Goal: Task Accomplishment & Management: Complete application form

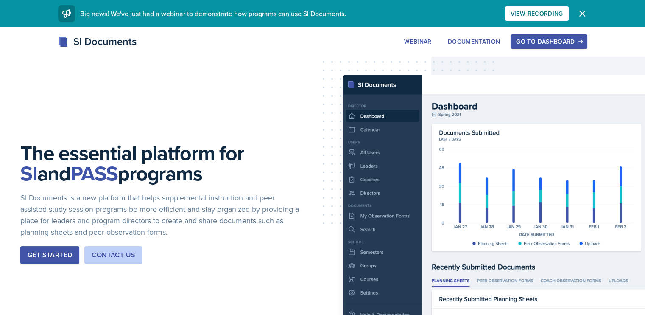
click at [587, 48] on button "Go to Dashboard" at bounding box center [549, 41] width 76 height 14
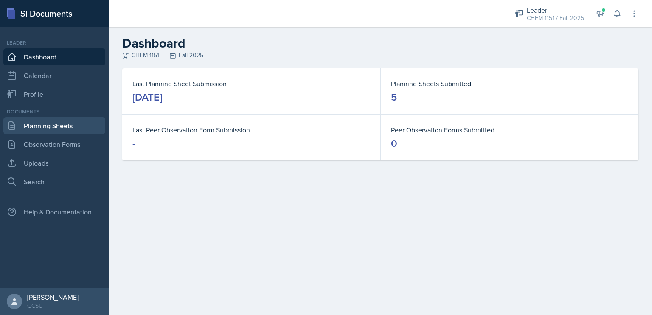
click at [66, 124] on link "Planning Sheets" at bounding box center [54, 125] width 102 height 17
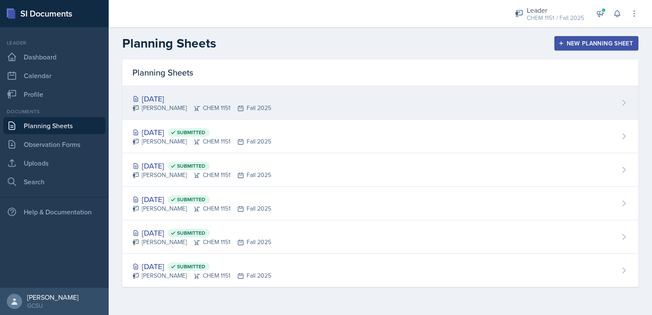
click at [168, 97] on div "[DATE]" at bounding box center [201, 98] width 139 height 11
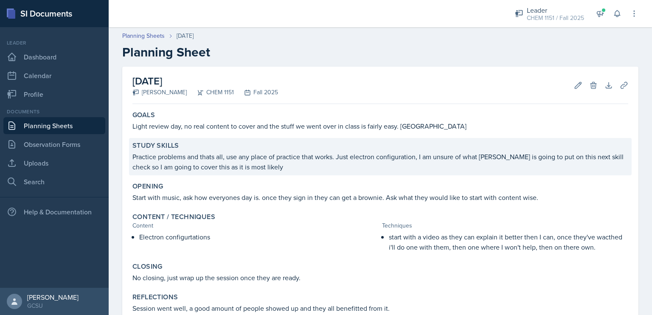
scroll to position [56, 0]
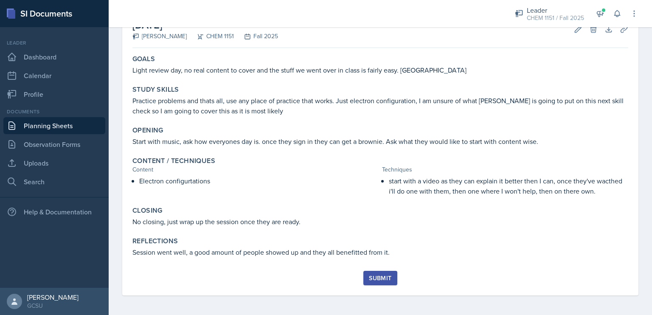
click at [381, 274] on div "Submit" at bounding box center [380, 277] width 22 height 7
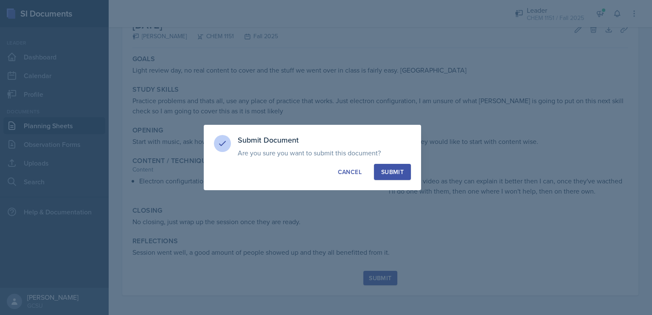
click at [397, 178] on button "Submit" at bounding box center [392, 172] width 37 height 16
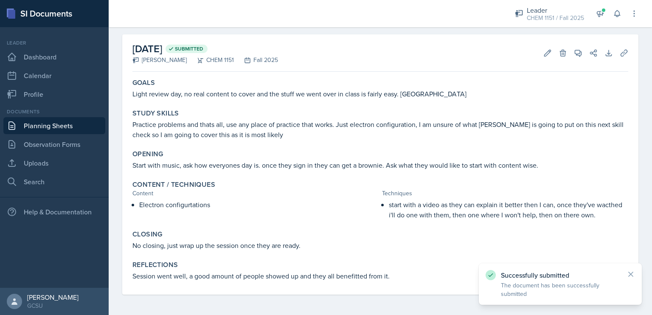
scroll to position [32, 0]
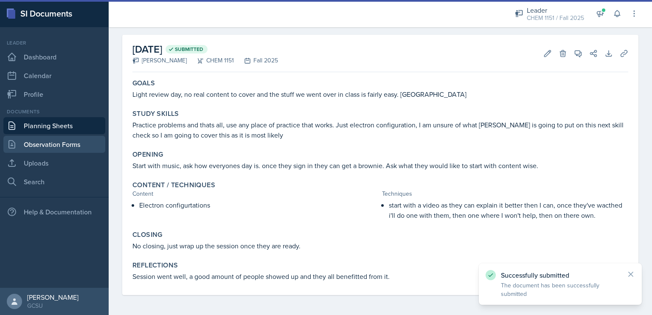
click at [65, 140] on link "Observation Forms" at bounding box center [54, 144] width 102 height 17
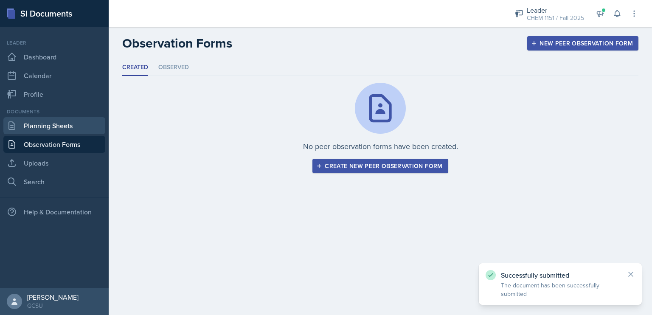
click at [46, 125] on link "Planning Sheets" at bounding box center [54, 125] width 102 height 17
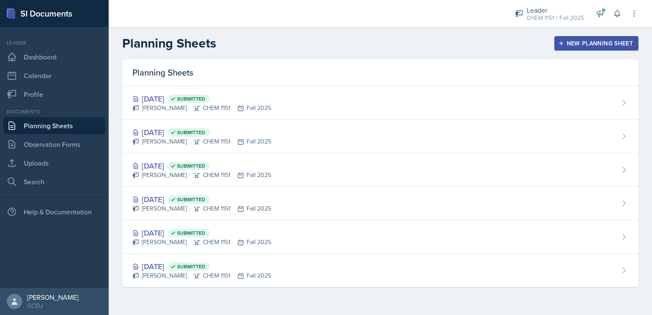
click at [584, 40] on div "New Planning Sheet" at bounding box center [596, 43] width 73 height 7
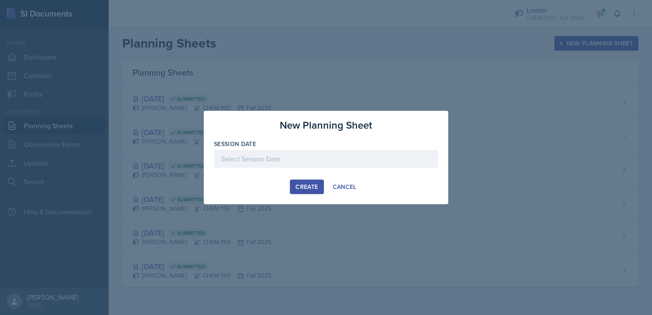
click at [328, 158] on div at bounding box center [326, 159] width 224 height 18
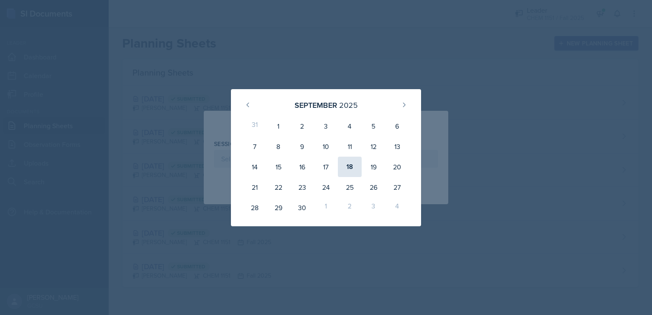
click at [350, 164] on div "18" at bounding box center [350, 167] width 24 height 20
type input "[DATE]"
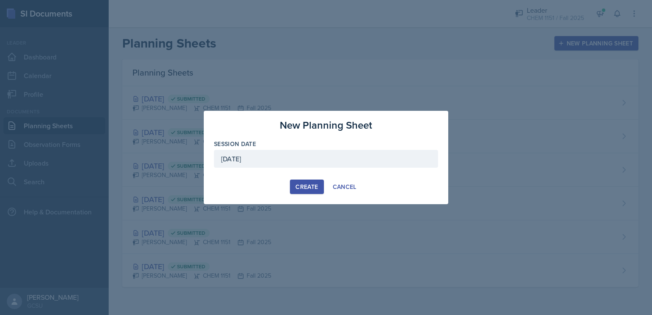
click at [300, 183] on div "Create" at bounding box center [306, 186] width 22 height 7
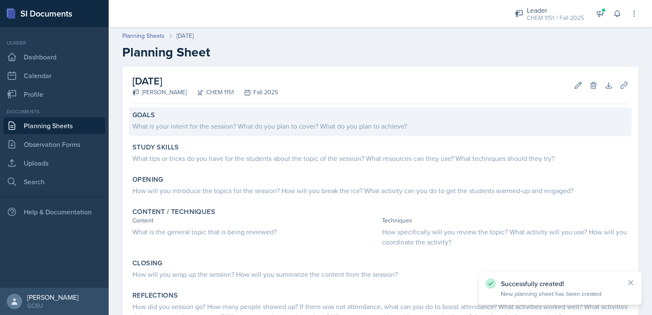
click at [167, 132] on div "Goals What is your intent for the session? What do you plan to cover? What do y…" at bounding box center [380, 121] width 502 height 29
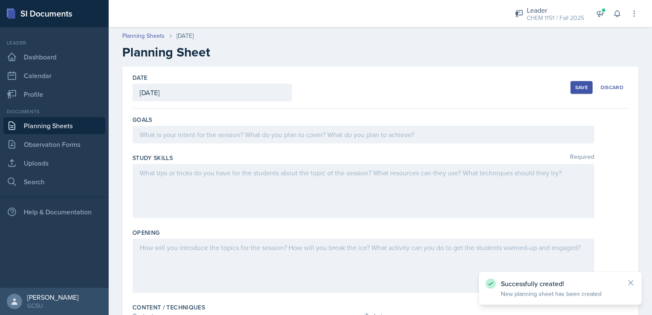
click at [167, 132] on div at bounding box center [363, 135] width 462 height 18
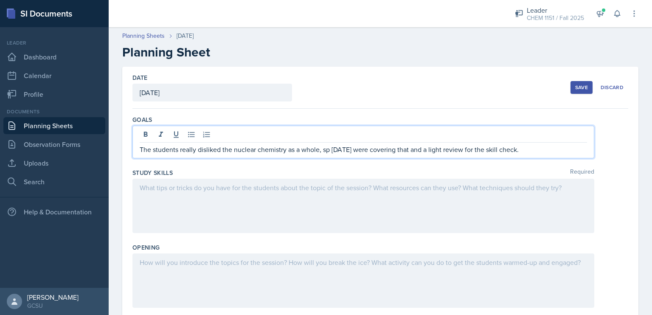
click at [330, 149] on p "The students really disliked the nuclear chemistry as a whole, sp [DATE] were c…" at bounding box center [363, 149] width 447 height 10
click at [467, 187] on div at bounding box center [363, 206] width 462 height 54
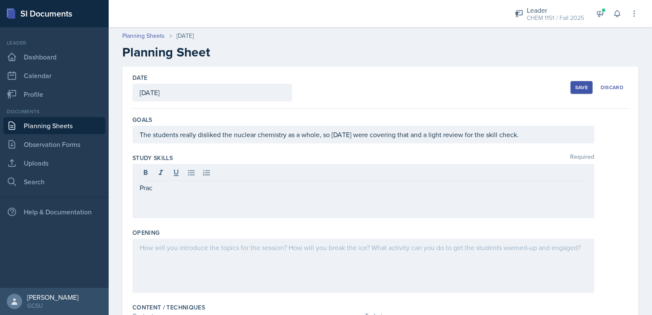
click at [571, 83] on button "Save" at bounding box center [581, 87] width 22 height 13
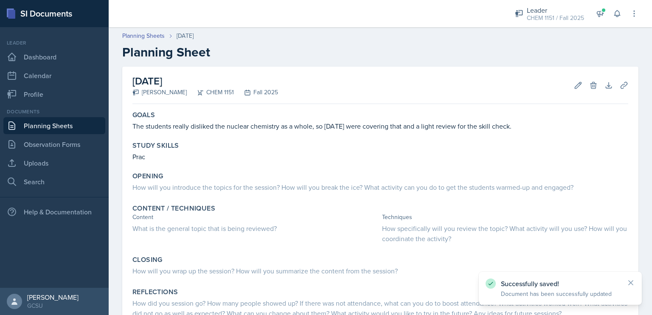
click at [76, 128] on link "Planning Sheets" at bounding box center [54, 125] width 102 height 17
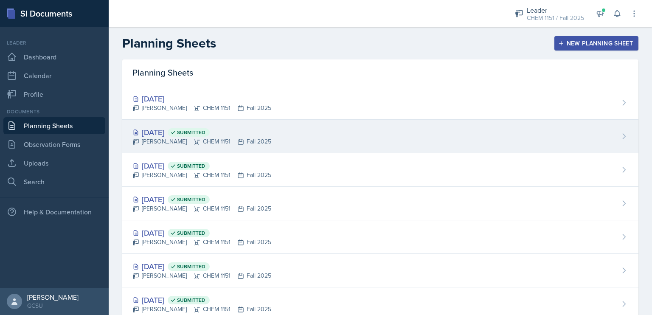
click at [421, 127] on div "[DATE] Submitted [PERSON_NAME] CHEM 1151 Fall 2025" at bounding box center [380, 137] width 516 height 34
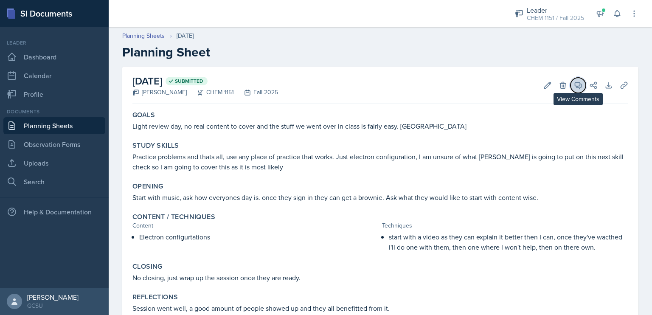
click at [575, 89] on icon at bounding box center [578, 85] width 6 height 6
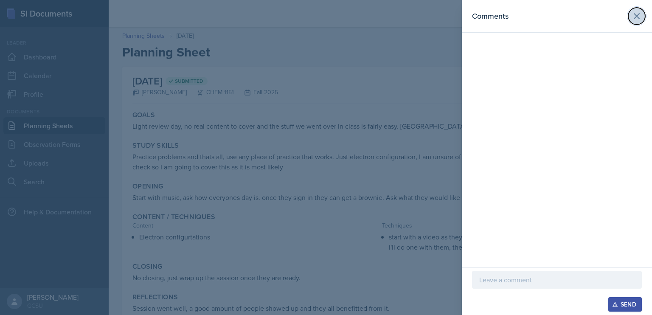
click at [630, 19] on button at bounding box center [636, 16] width 17 height 17
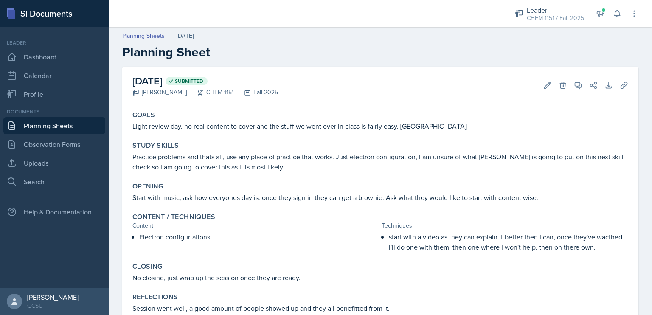
click at [35, 123] on link "Planning Sheets" at bounding box center [54, 125] width 102 height 17
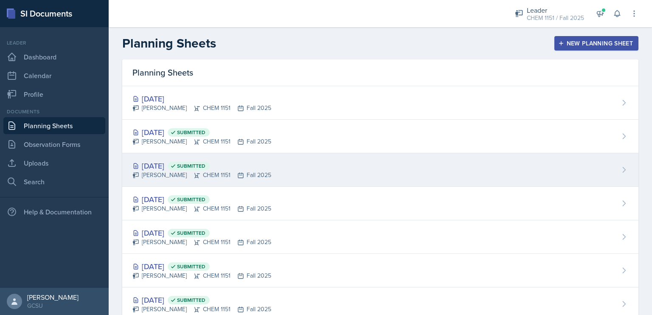
click at [176, 166] on icon at bounding box center [173, 166] width 6 height 6
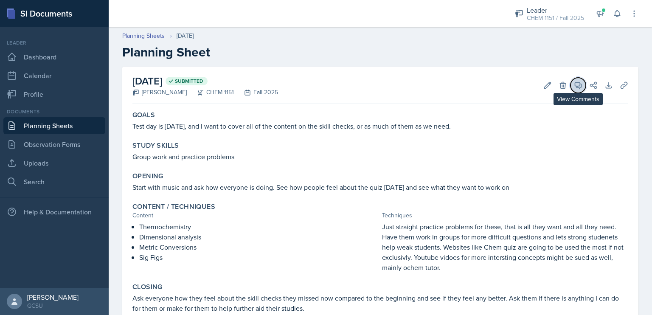
click at [575, 88] on icon at bounding box center [578, 85] width 6 height 6
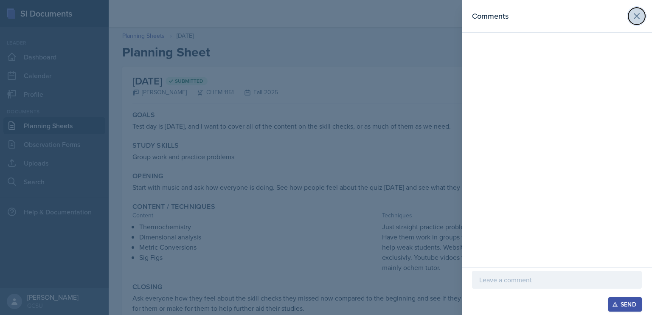
click at [631, 16] on icon at bounding box center [636, 16] width 10 height 10
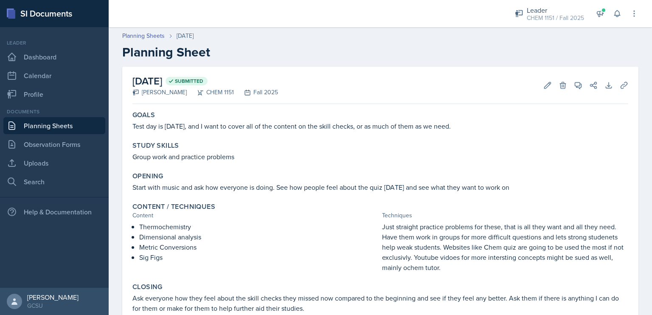
click at [67, 129] on link "Planning Sheets" at bounding box center [54, 125] width 102 height 17
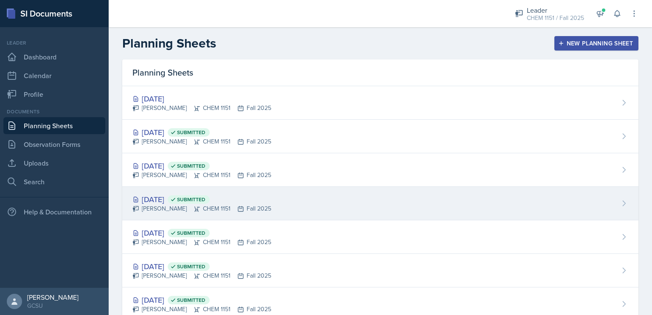
click at [171, 193] on div "[DATE] Submitted" at bounding box center [201, 198] width 139 height 11
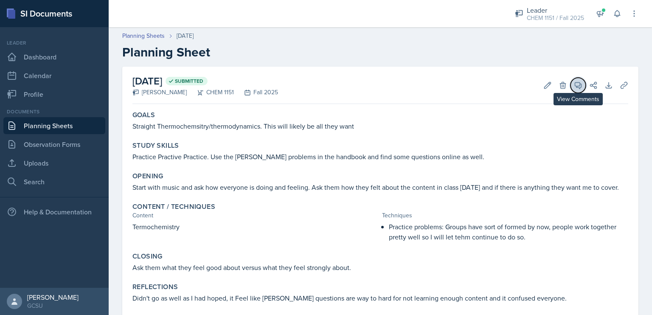
click at [574, 83] on icon at bounding box center [578, 85] width 8 height 8
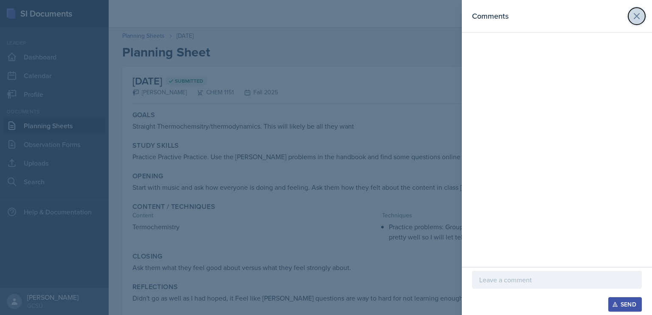
click at [636, 19] on icon at bounding box center [636, 16] width 10 height 10
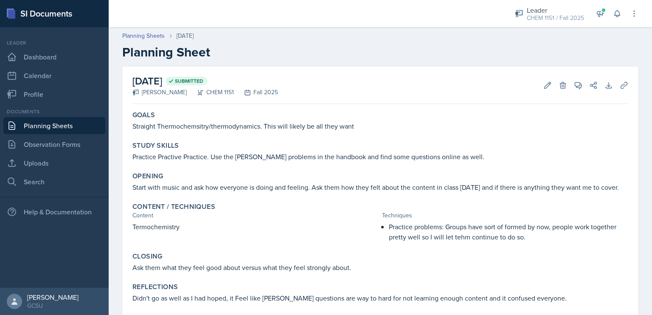
click at [56, 126] on link "Planning Sheets" at bounding box center [54, 125] width 102 height 17
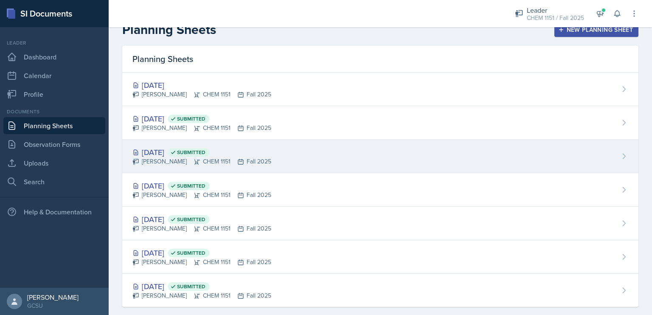
scroll to position [25, 0]
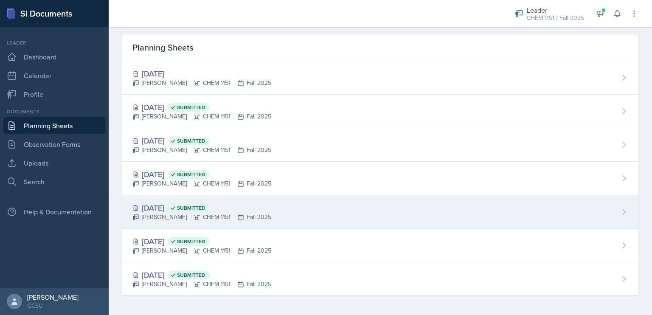
click at [146, 223] on div "[DATE] Submitted [PERSON_NAME] CHEM 1151 Fall 2025" at bounding box center [380, 212] width 516 height 34
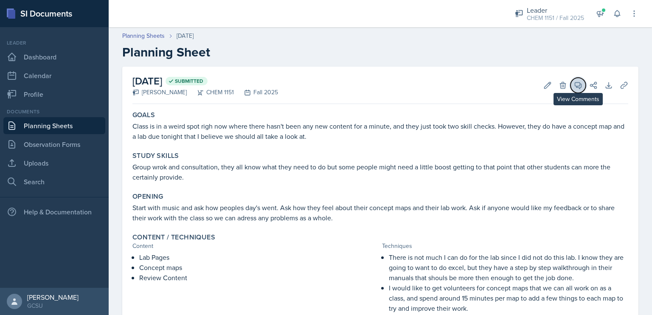
click at [575, 85] on icon at bounding box center [578, 85] width 6 height 6
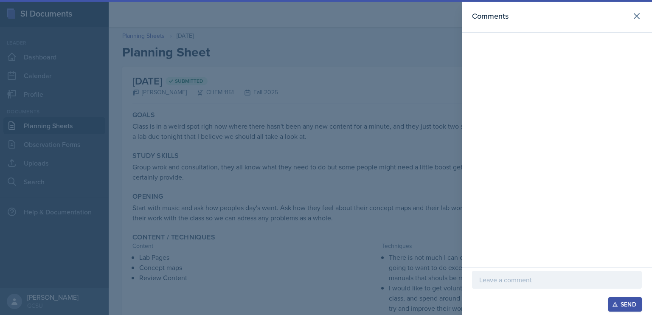
click at [540, 186] on div "Comments" at bounding box center [557, 133] width 190 height 267
click at [637, 23] on button at bounding box center [636, 16] width 17 height 17
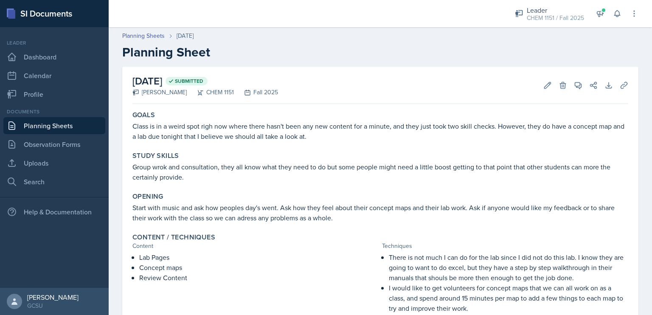
click at [76, 123] on link "Planning Sheets" at bounding box center [54, 125] width 102 height 17
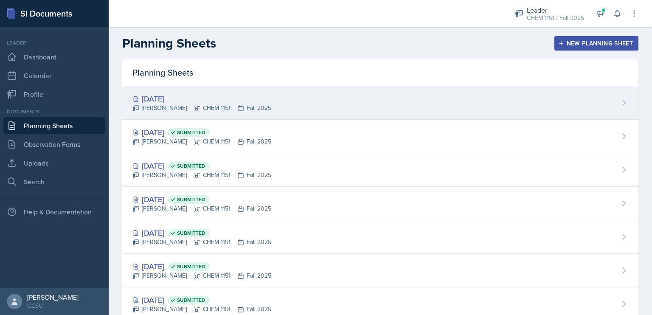
click at [162, 98] on div "[DATE]" at bounding box center [201, 98] width 139 height 11
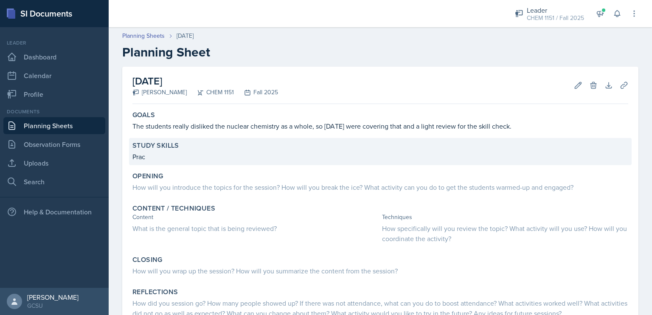
click at [238, 149] on div "Study Skills" at bounding box center [379, 145] width 495 height 8
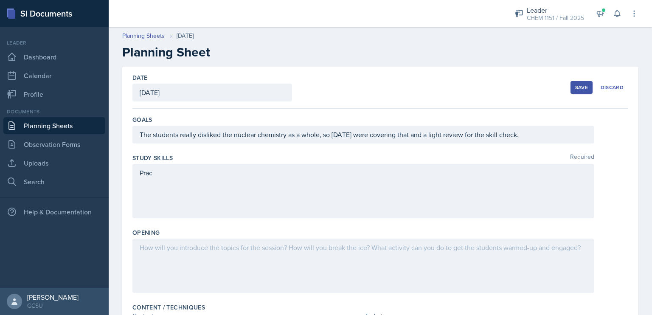
click at [249, 185] on div "Prac" at bounding box center [363, 191] width 462 height 54
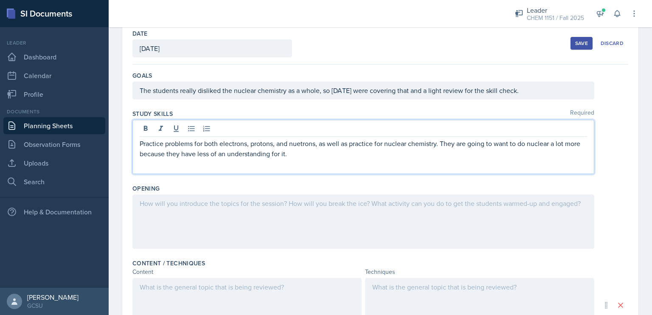
scroll to position [44, 0]
click at [202, 216] on div at bounding box center [363, 221] width 462 height 54
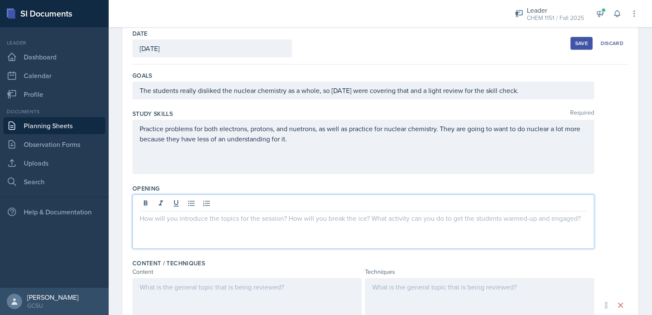
scroll to position [59, 0]
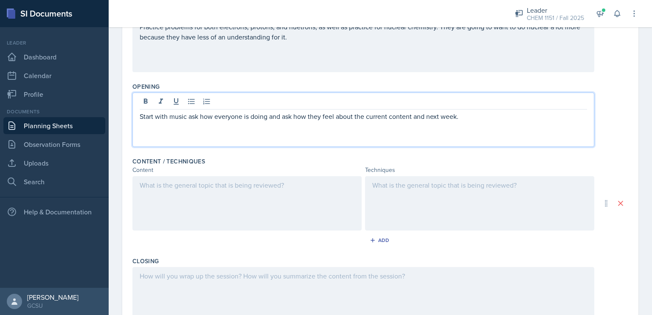
click at [213, 210] on div at bounding box center [246, 203] width 229 height 54
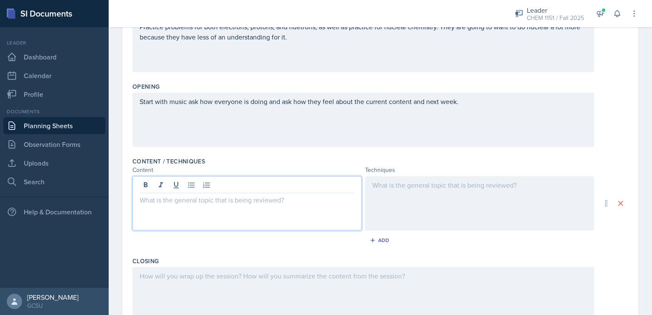
scroll to position [160, 0]
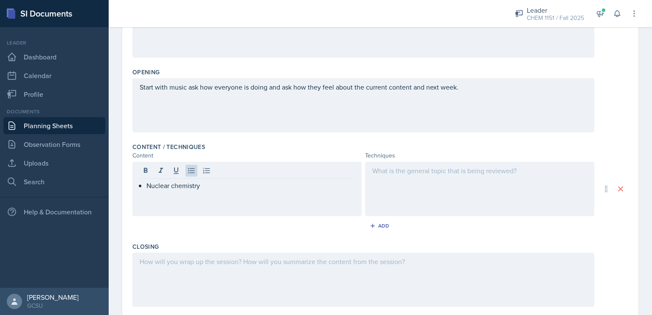
click at [407, 190] on div at bounding box center [479, 189] width 229 height 54
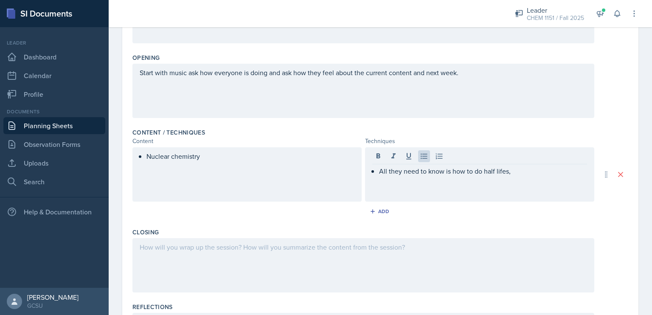
click at [448, 205] on div "Add" at bounding box center [379, 213] width 495 height 16
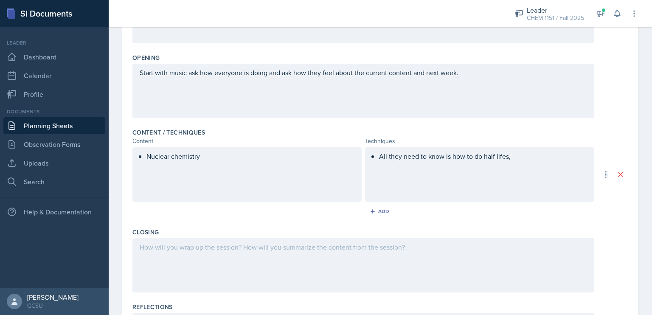
click at [472, 178] on div "All they need to know is how to do half lifes," at bounding box center [479, 174] width 229 height 54
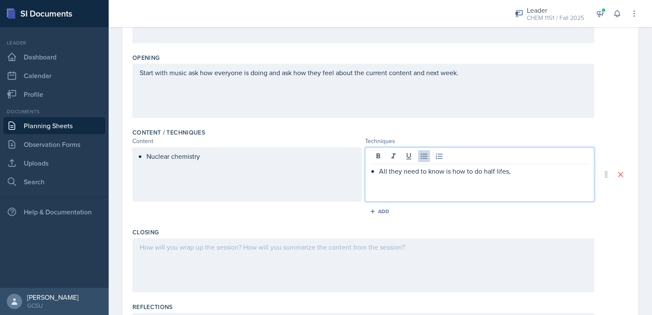
scroll to position [190, 0]
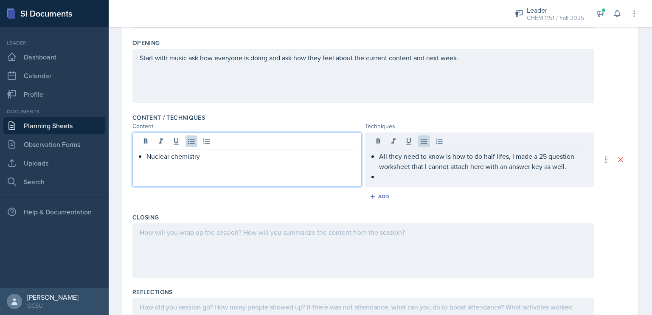
click at [330, 136] on div "Nuclear chemistry" at bounding box center [246, 159] width 229 height 54
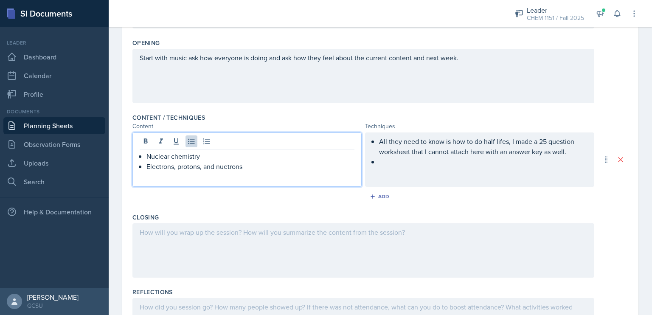
click at [386, 162] on ul "All they need to know is how to do half lifes, I made a 25 question worksheet t…" at bounding box center [483, 151] width 208 height 31
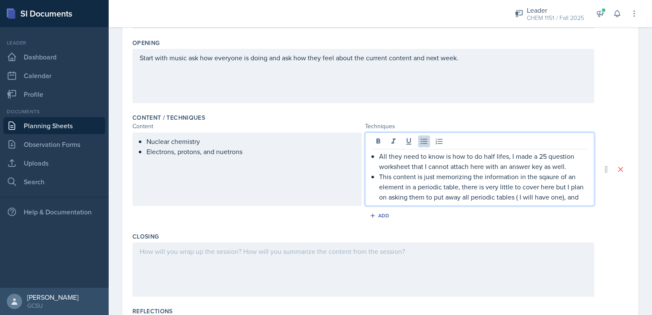
click at [512, 197] on p "This content is just memorizing the information in the sqaure of an element in …" at bounding box center [483, 186] width 208 height 31
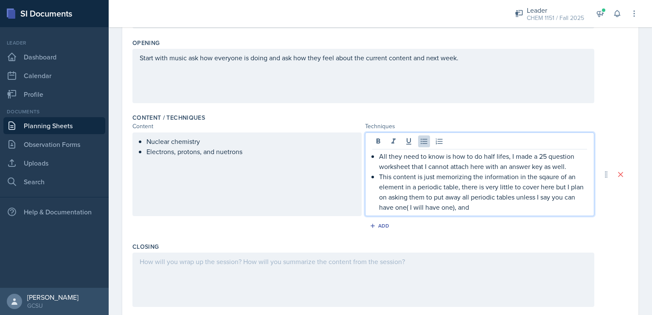
click at [562, 205] on p "This content is just memorizing the information in the sqaure of an element in …" at bounding box center [483, 191] width 208 height 41
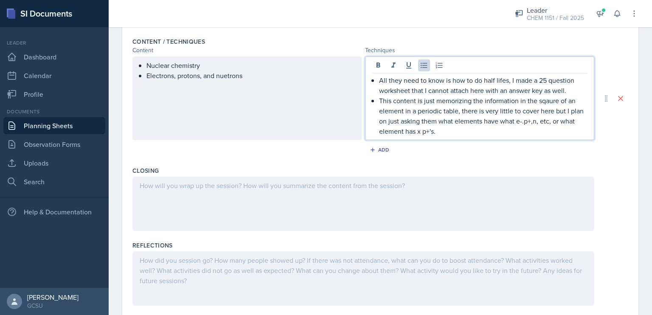
click at [437, 190] on p at bounding box center [363, 185] width 447 height 10
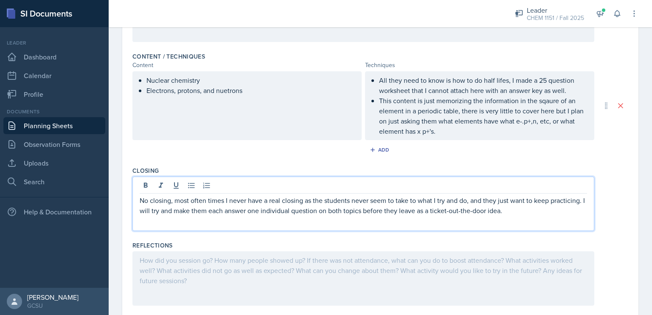
scroll to position [274, 0]
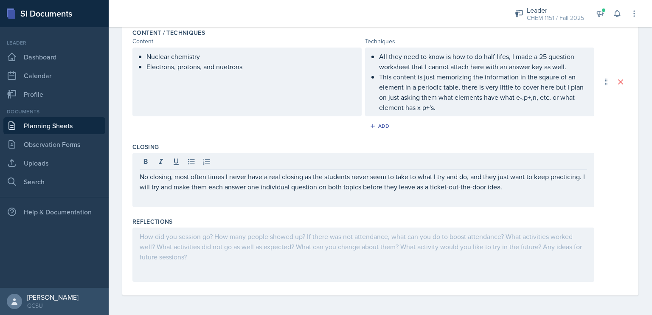
click at [425, 227] on div at bounding box center [363, 254] width 462 height 54
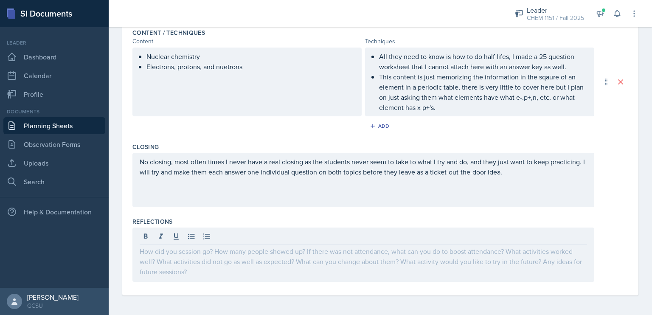
click at [610, 218] on div "Reflections" at bounding box center [379, 221] width 495 height 8
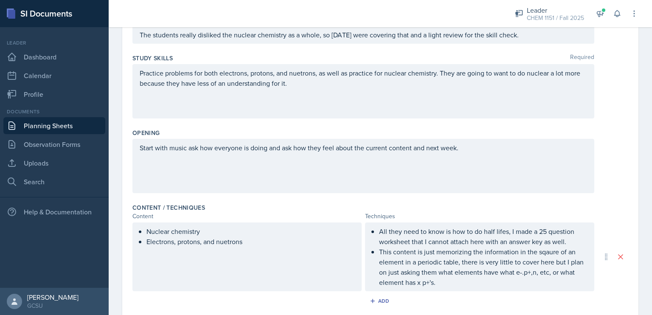
scroll to position [0, 0]
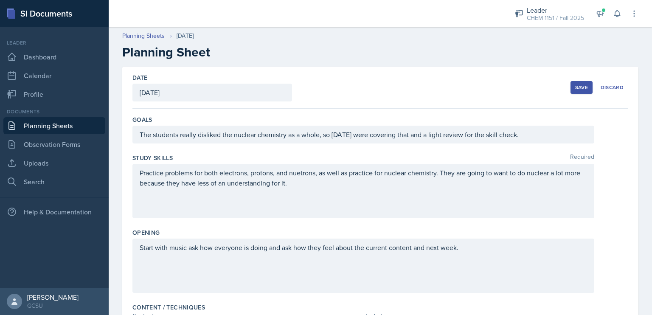
click at [576, 87] on div "Save" at bounding box center [581, 87] width 13 height 7
